Goal: Use online tool/utility

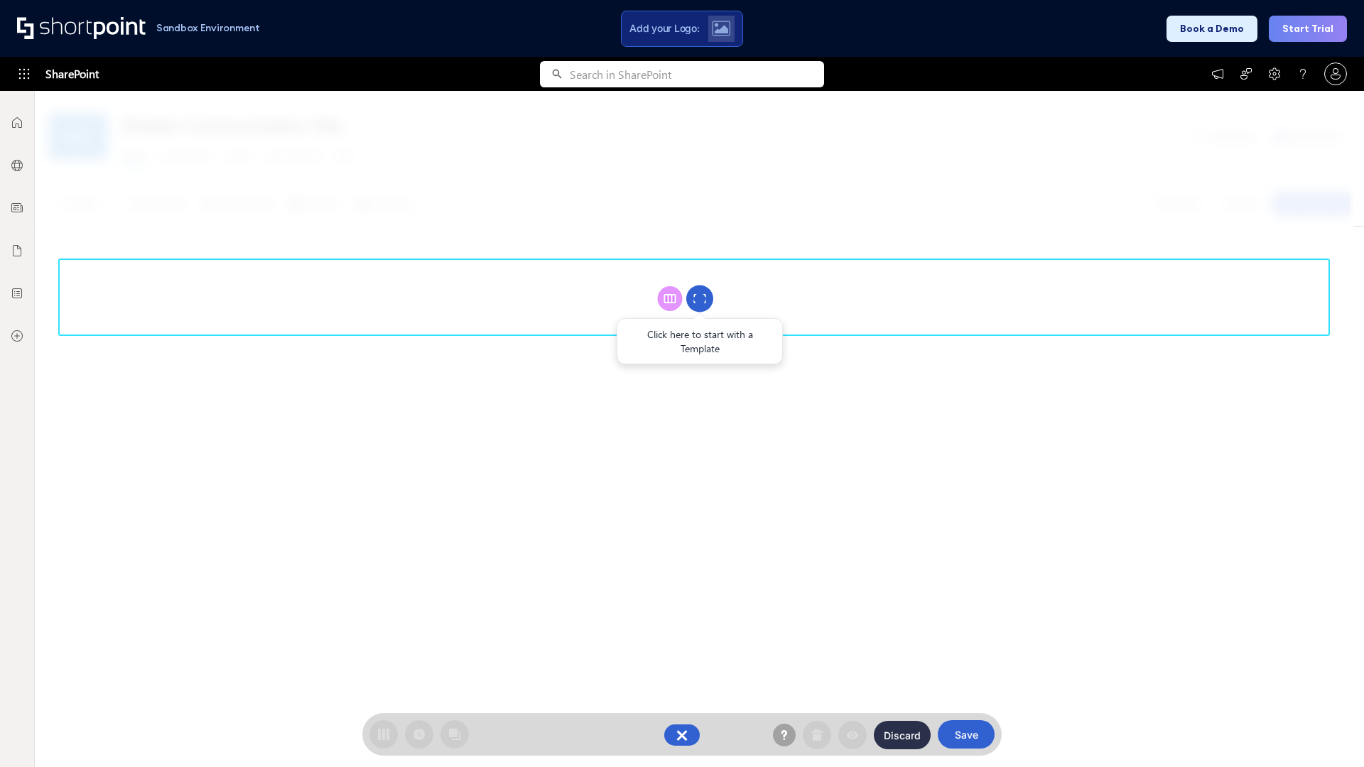
click at [700, 298] on circle at bounding box center [699, 299] width 27 height 27
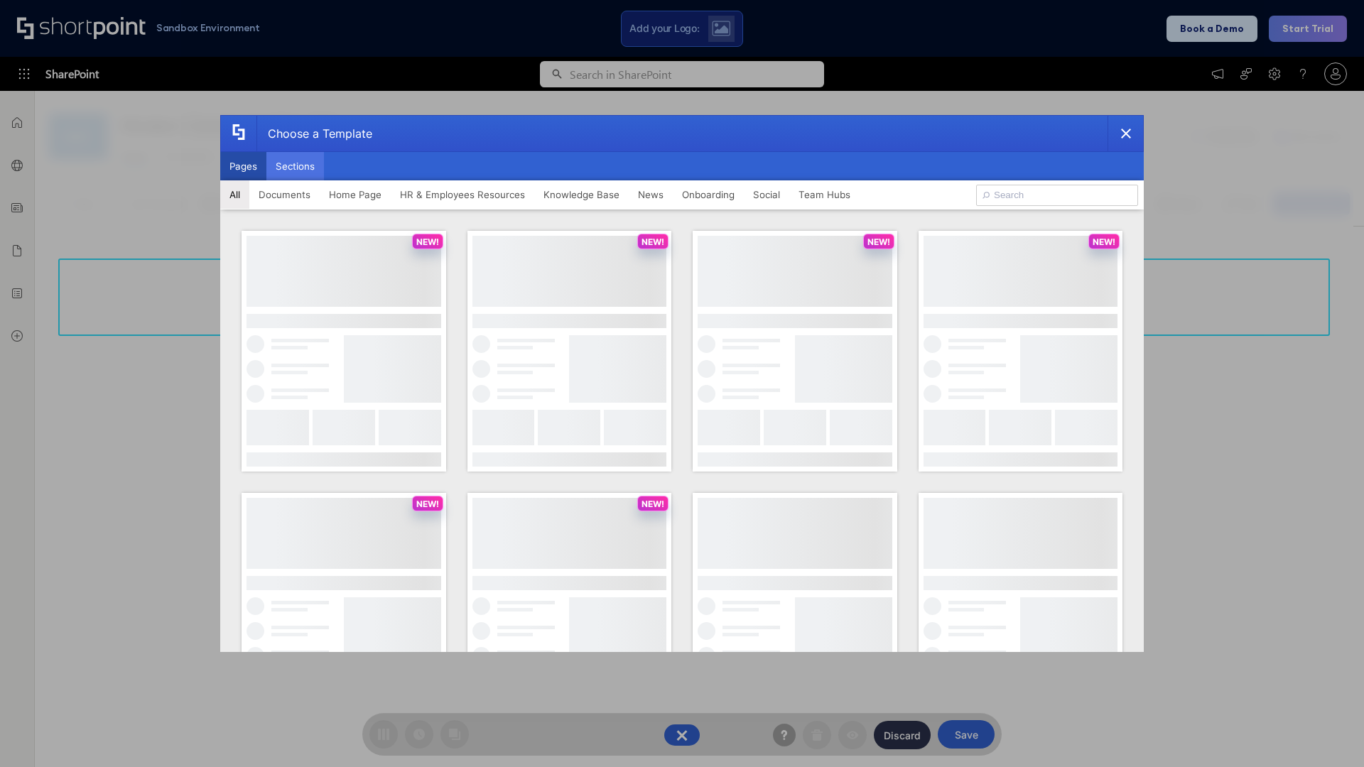
click at [295, 166] on button "Sections" at bounding box center [295, 166] width 58 height 28
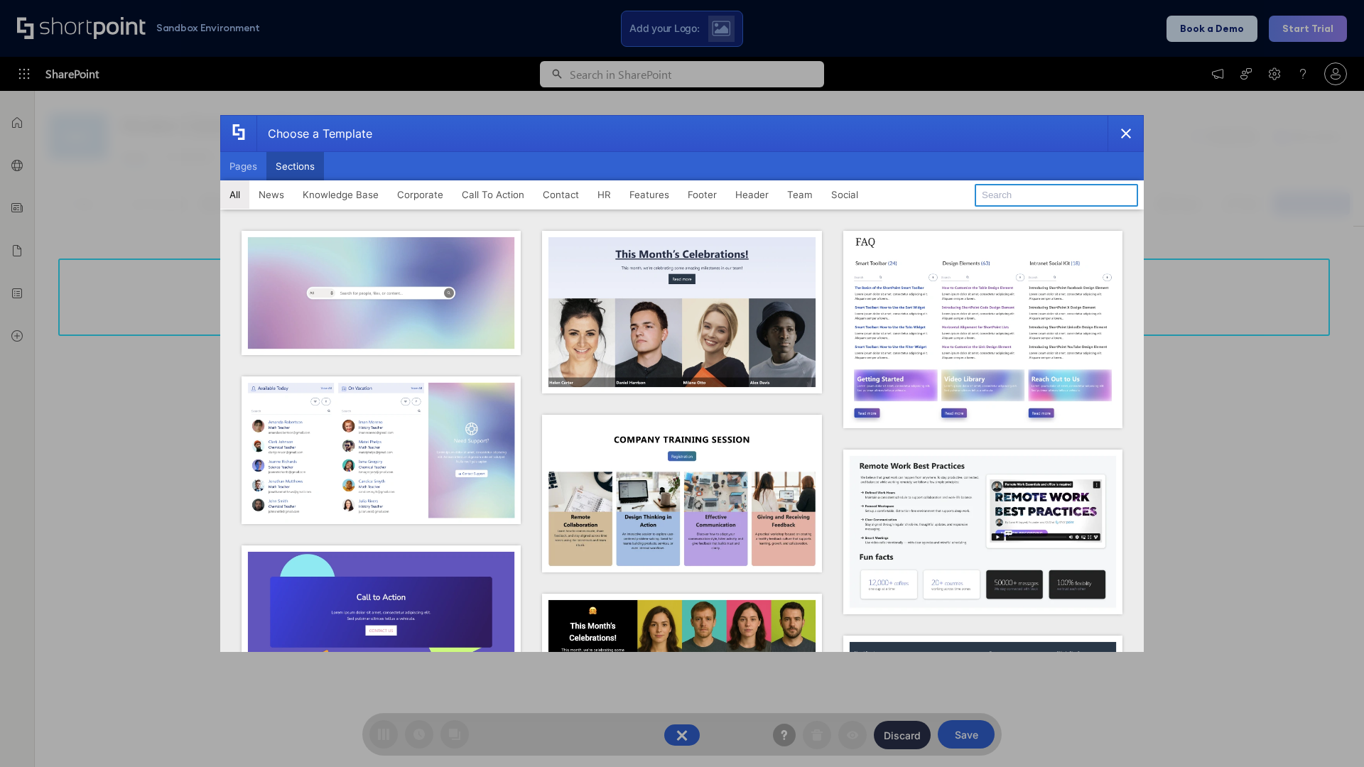
type input "Footer 3"
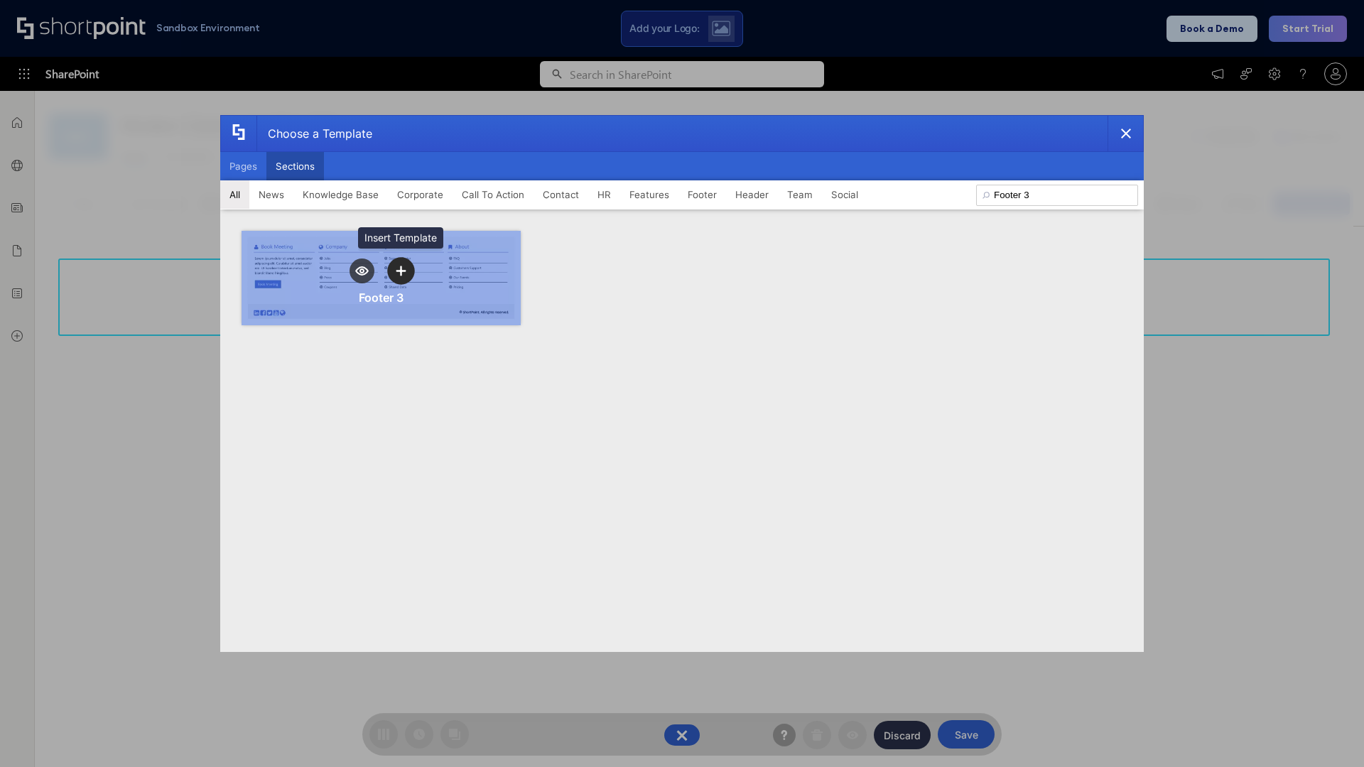
click at [401, 271] on icon "template selector" at bounding box center [401, 271] width 10 height 10
